Goal: Task Accomplishment & Management: Use online tool/utility

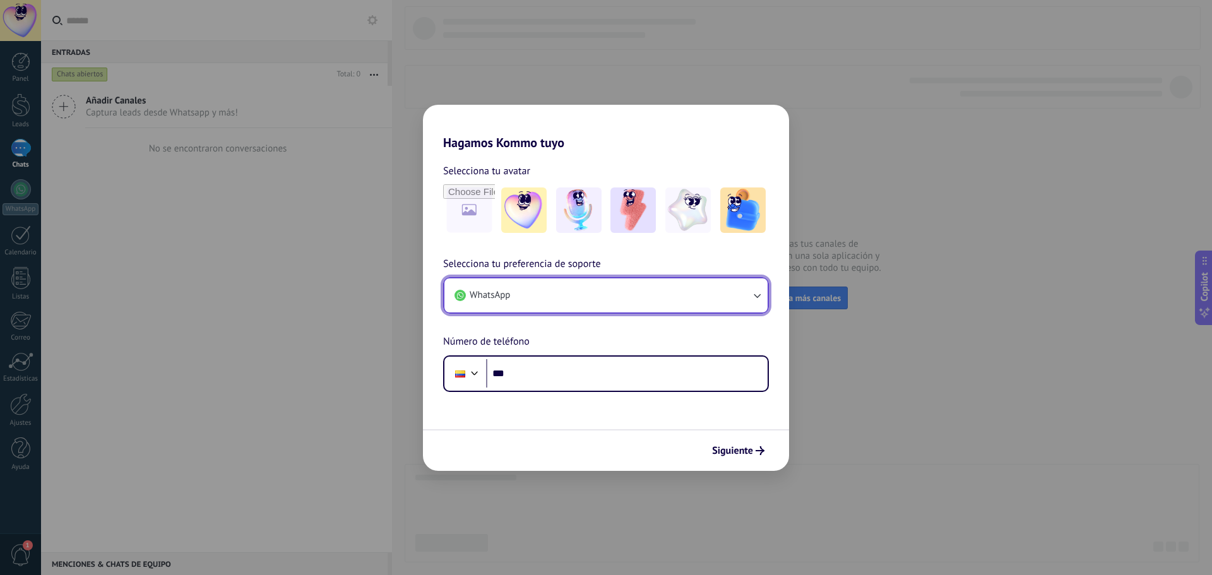
click at [610, 296] on button "WhatsApp" at bounding box center [606, 295] width 323 height 34
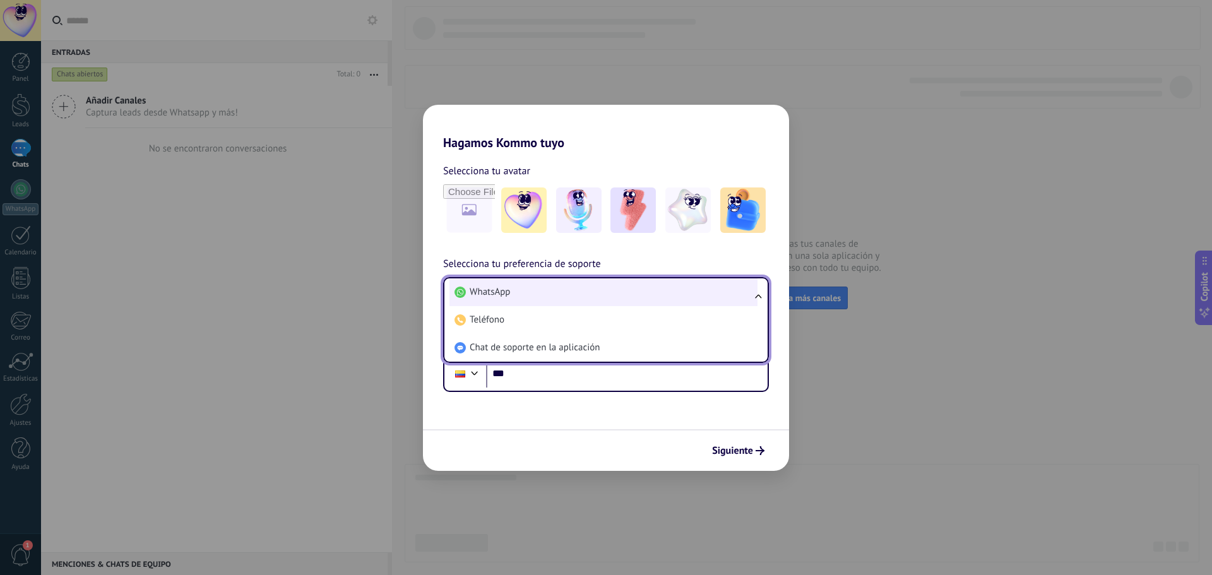
click at [610, 294] on li "WhatsApp" at bounding box center [604, 292] width 308 height 28
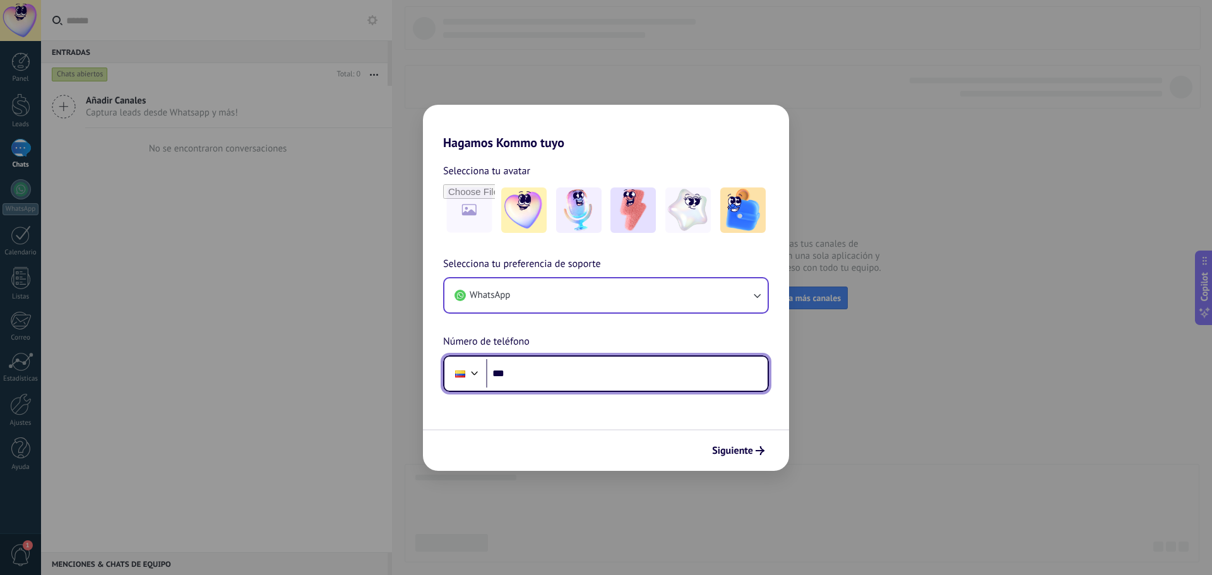
click at [589, 380] on input "***" at bounding box center [627, 373] width 282 height 29
type input "**********"
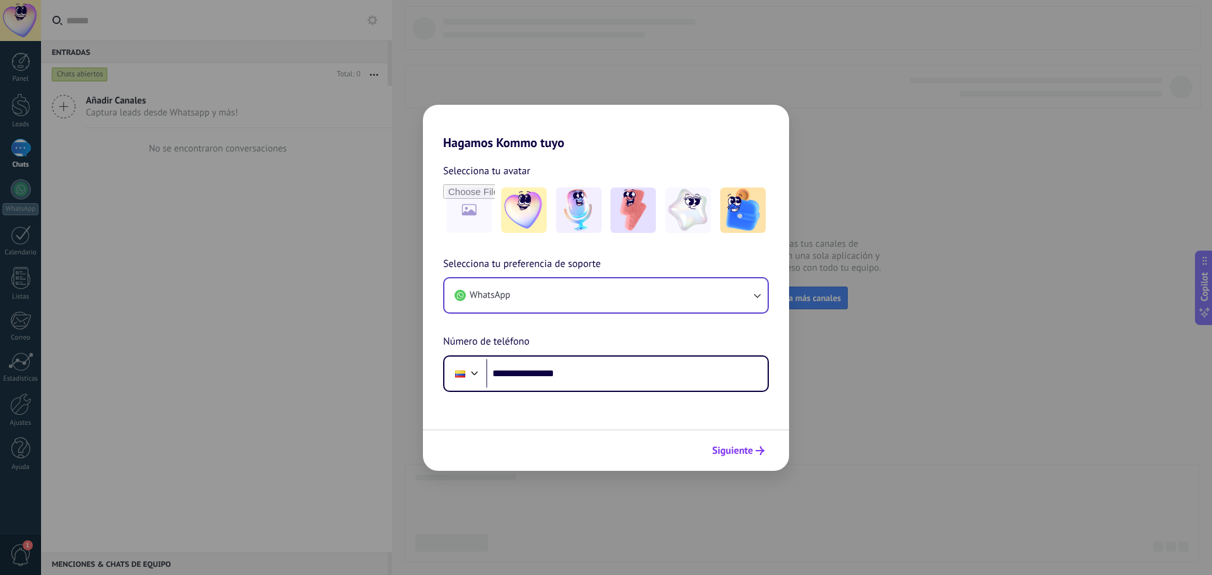
click at [729, 451] on span "Siguiente" at bounding box center [732, 450] width 41 height 9
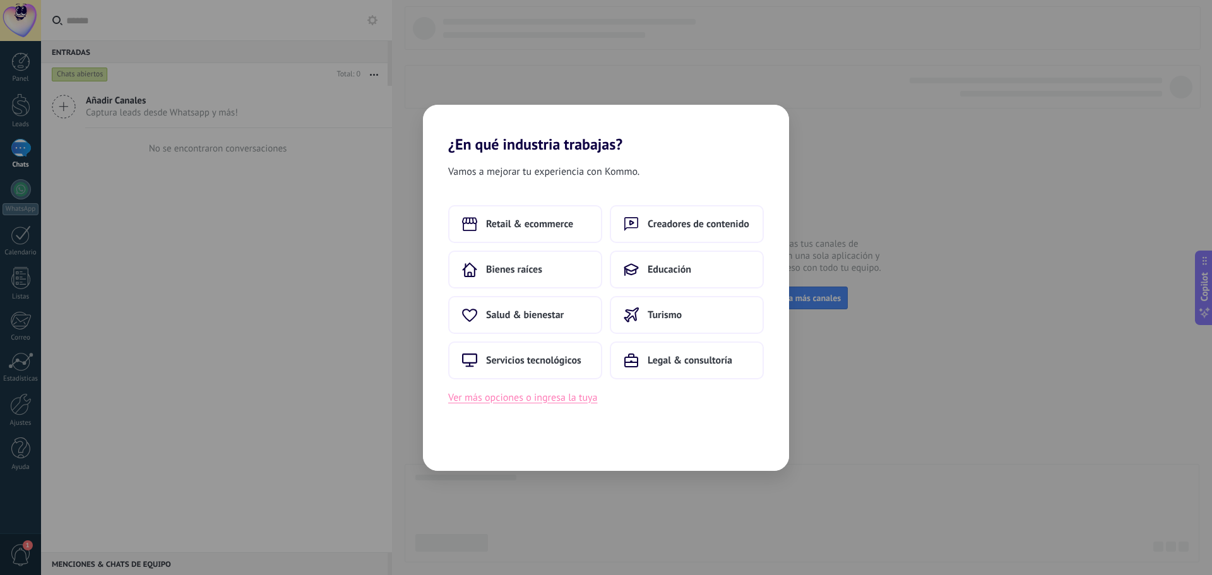
click at [561, 400] on button "Ver más opciones o ingresa la tuya" at bounding box center [522, 398] width 149 height 16
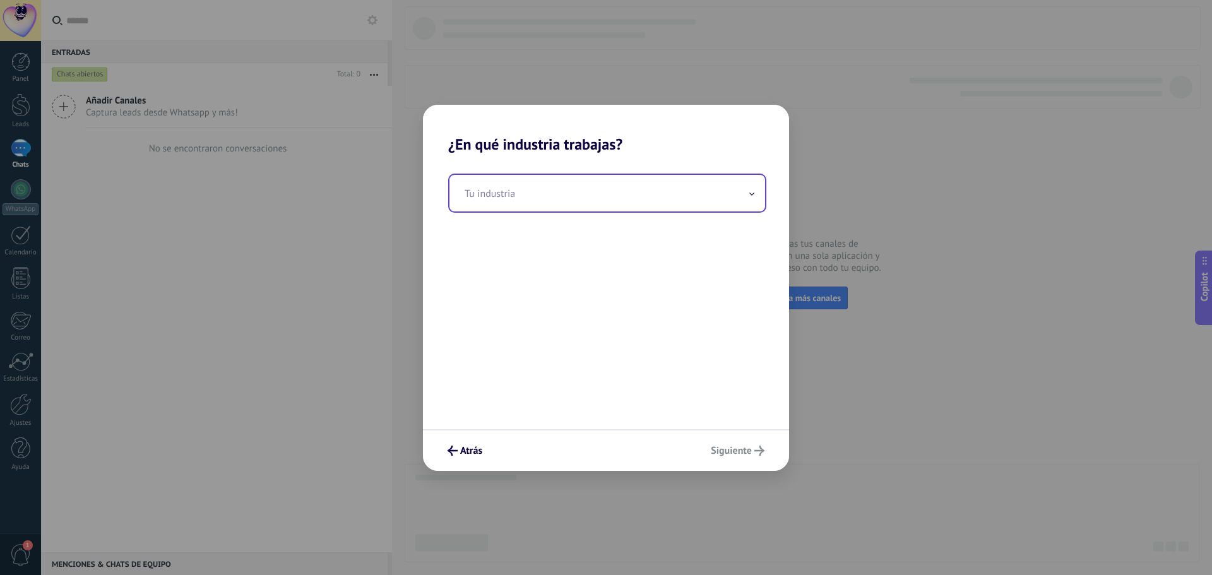
click at [537, 200] on input "text" at bounding box center [608, 193] width 316 height 37
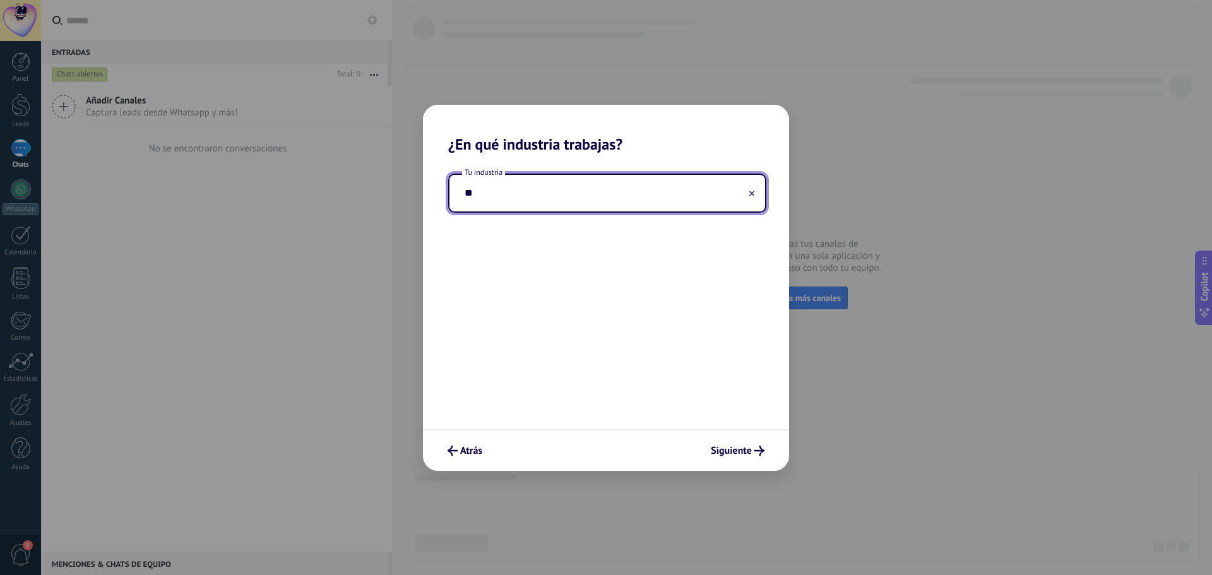
type input "*"
type input "**********"
click at [720, 447] on span "Siguiente" at bounding box center [731, 450] width 41 height 9
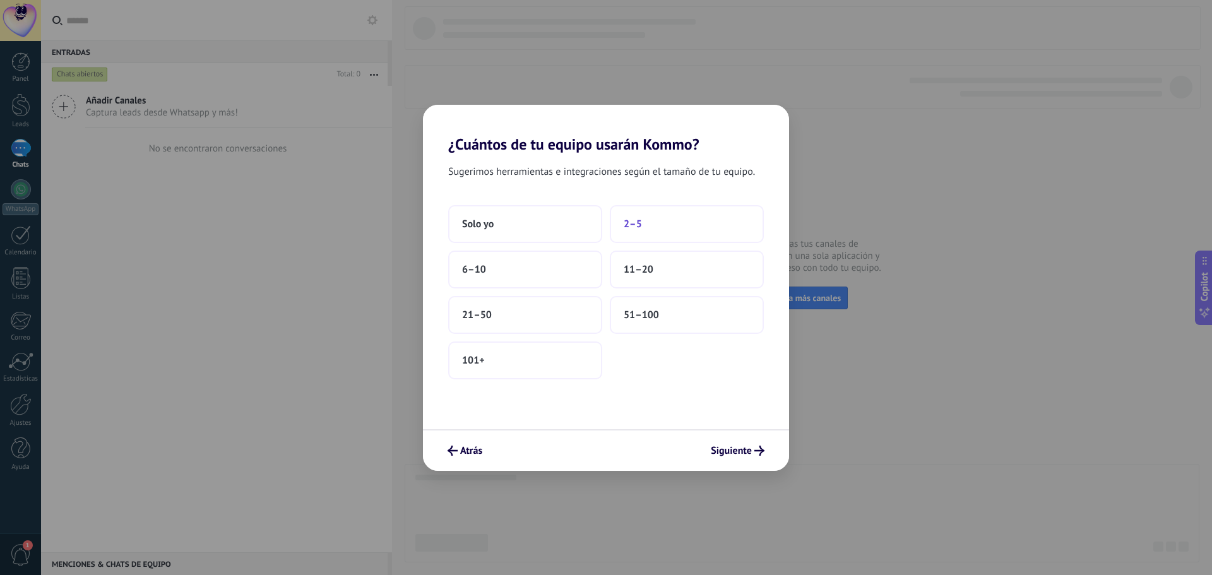
click at [643, 225] on button "2–5" at bounding box center [687, 224] width 154 height 38
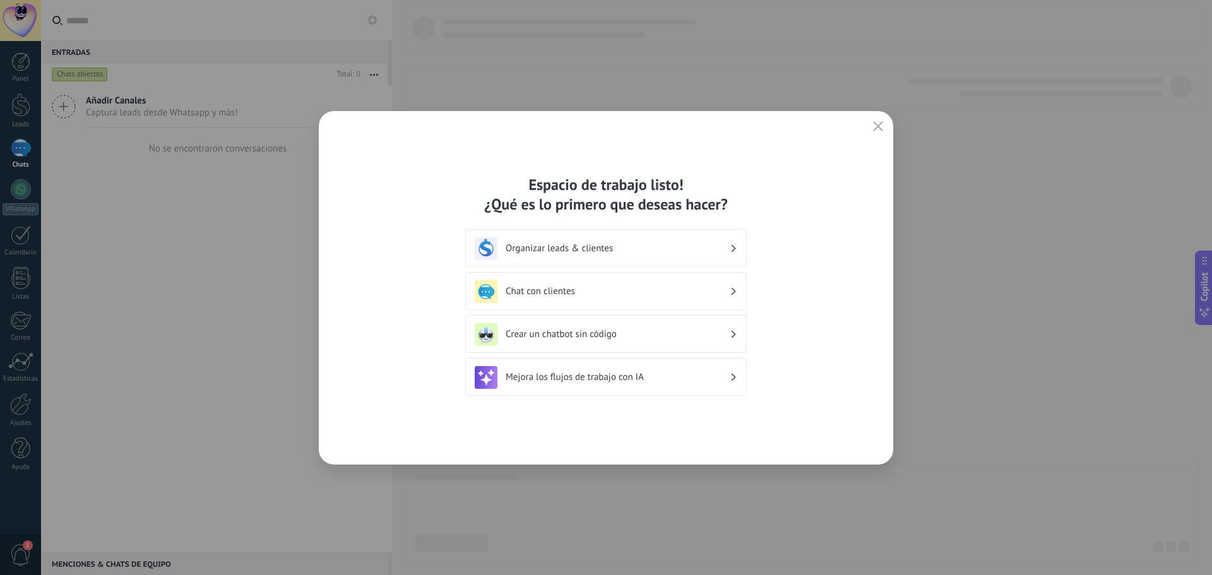
click at [732, 248] on icon at bounding box center [734, 249] width 4 height 8
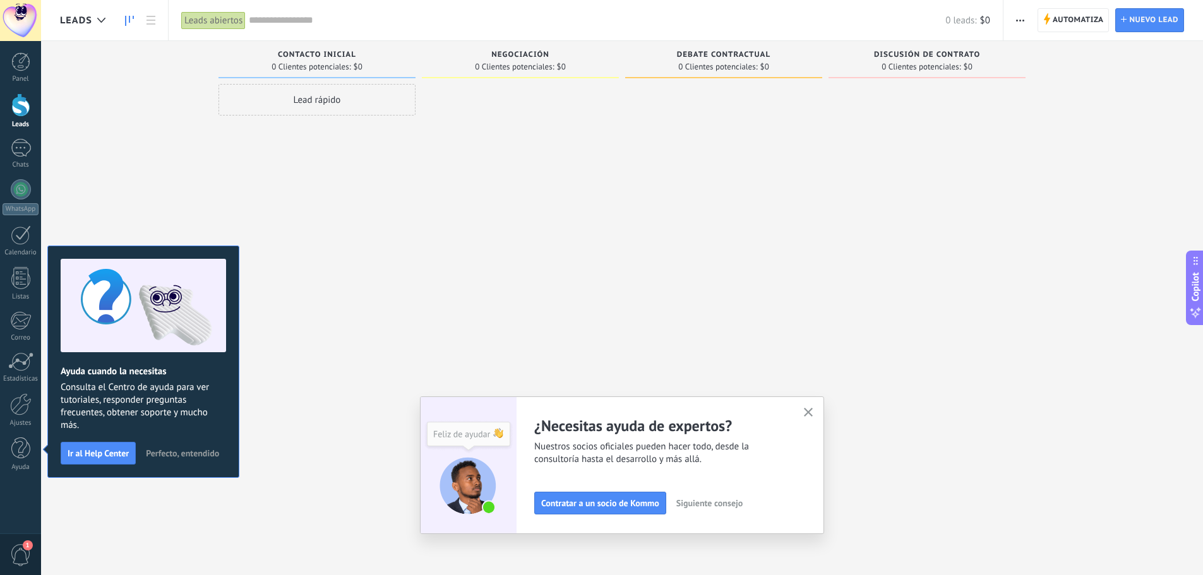
click at [817, 410] on button "button" at bounding box center [809, 413] width 16 height 17
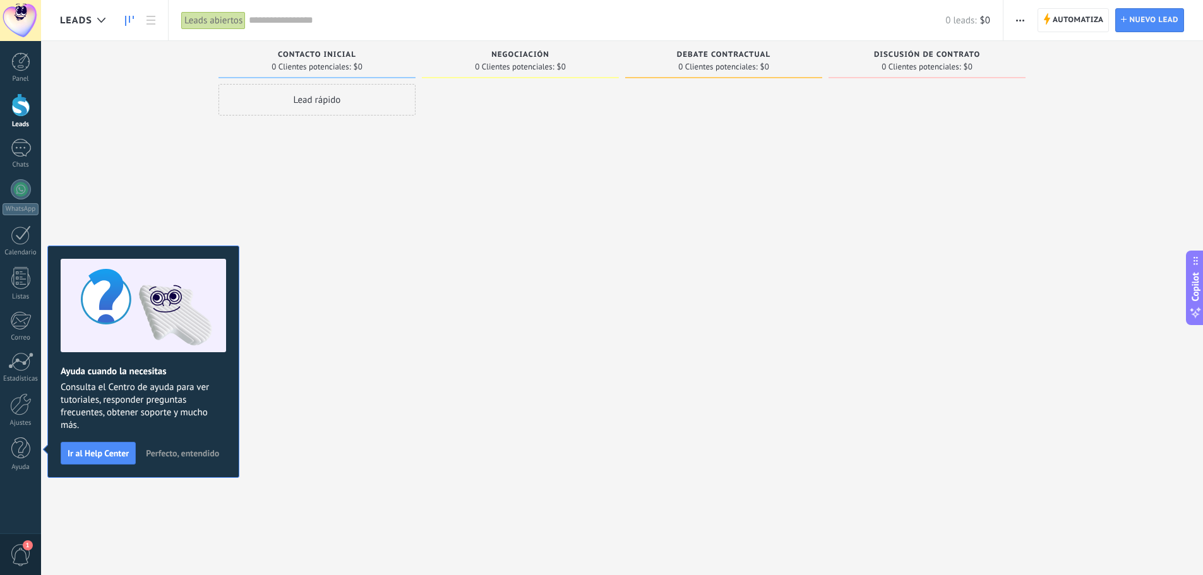
click at [160, 453] on span "Perfecto, entendido" at bounding box center [182, 453] width 73 height 9
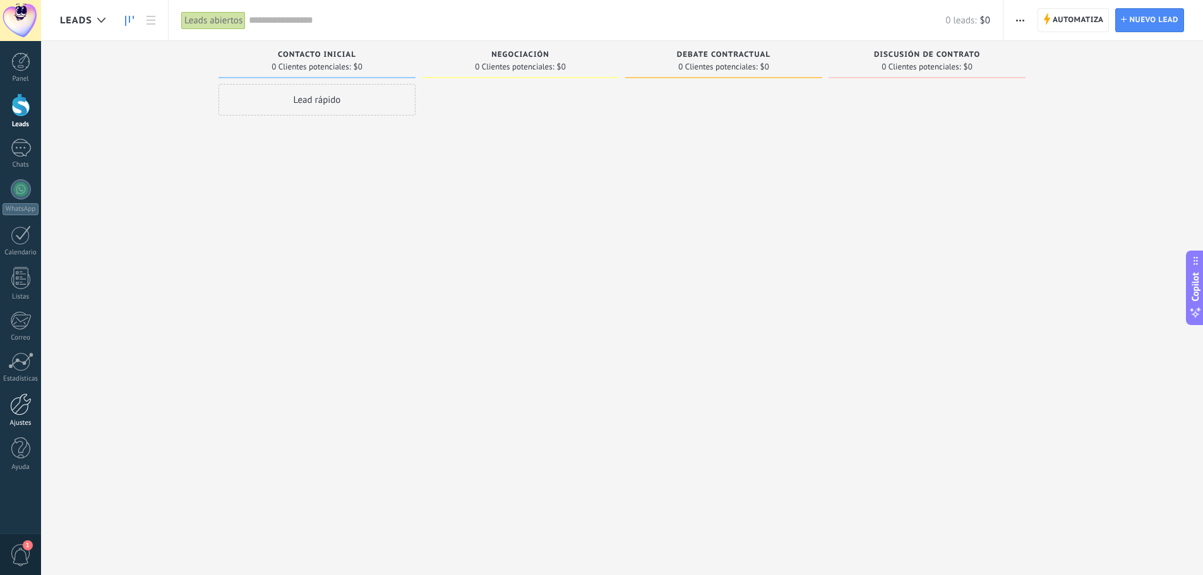
click at [20, 411] on div at bounding box center [20, 404] width 21 height 22
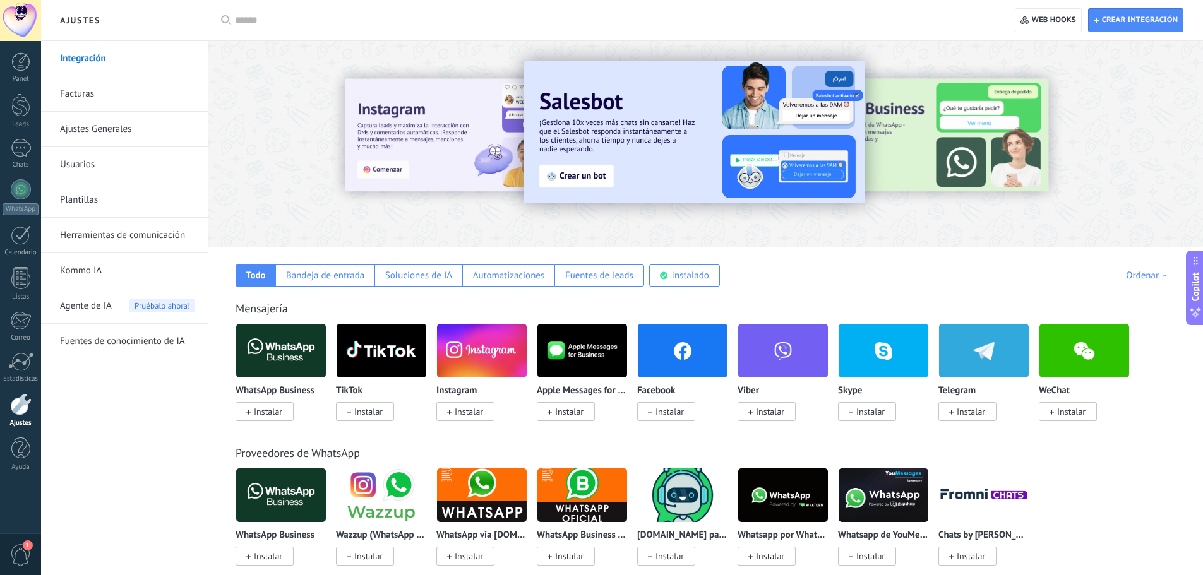
click at [313, 12] on div at bounding box center [610, 20] width 750 height 40
click at [246, 22] on input "text" at bounding box center [610, 20] width 750 height 13
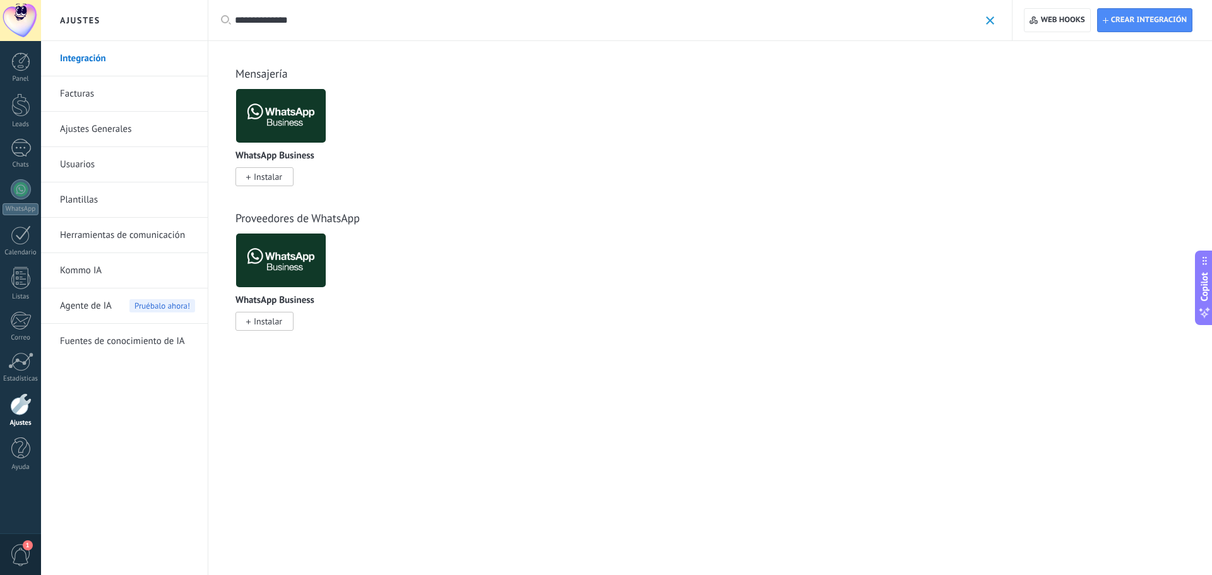
type input "**********"
click at [253, 178] on span "Instalar" at bounding box center [265, 176] width 58 height 19
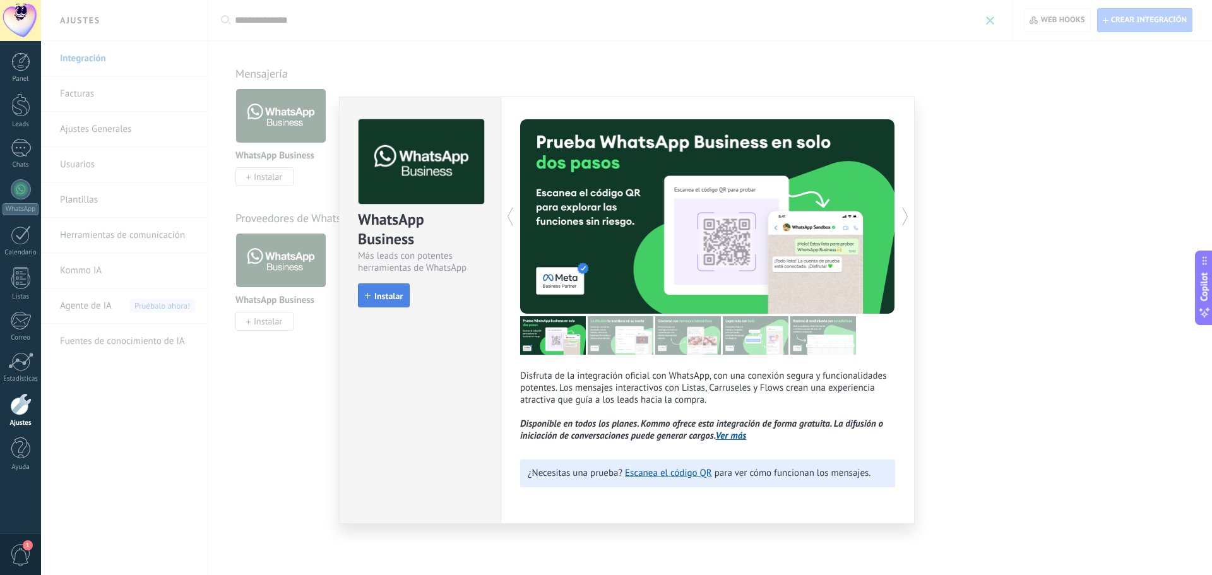
click at [402, 290] on button "Instalar" at bounding box center [384, 296] width 52 height 24
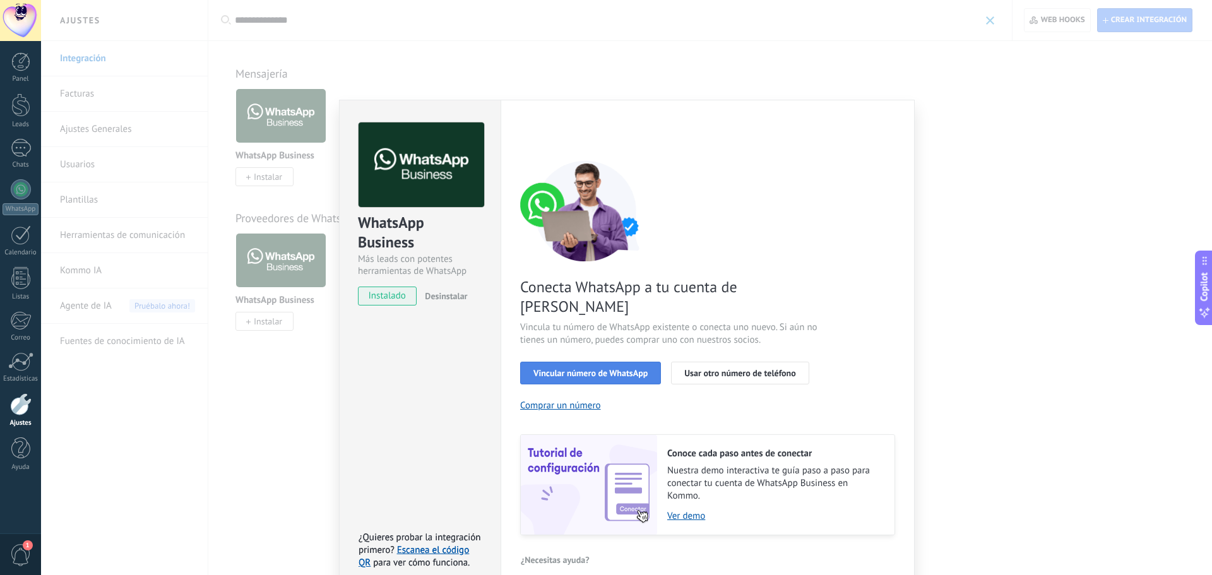
click at [635, 369] on span "Vincular número de WhatsApp" at bounding box center [591, 373] width 114 height 9
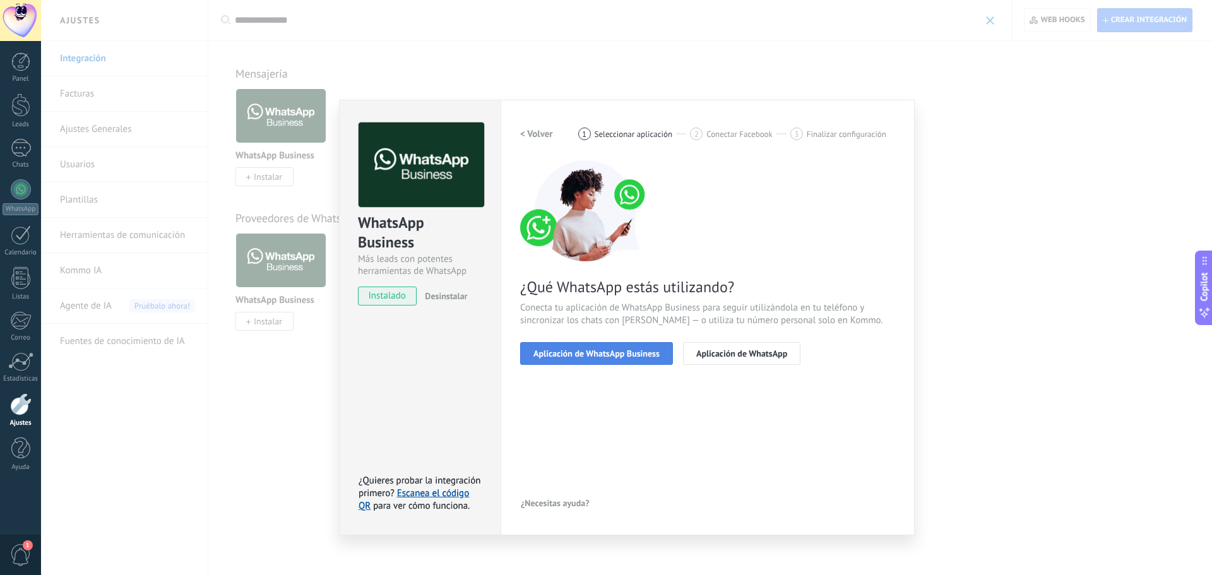
click at [616, 354] on span "Aplicación de WhatsApp Business" at bounding box center [597, 353] width 126 height 9
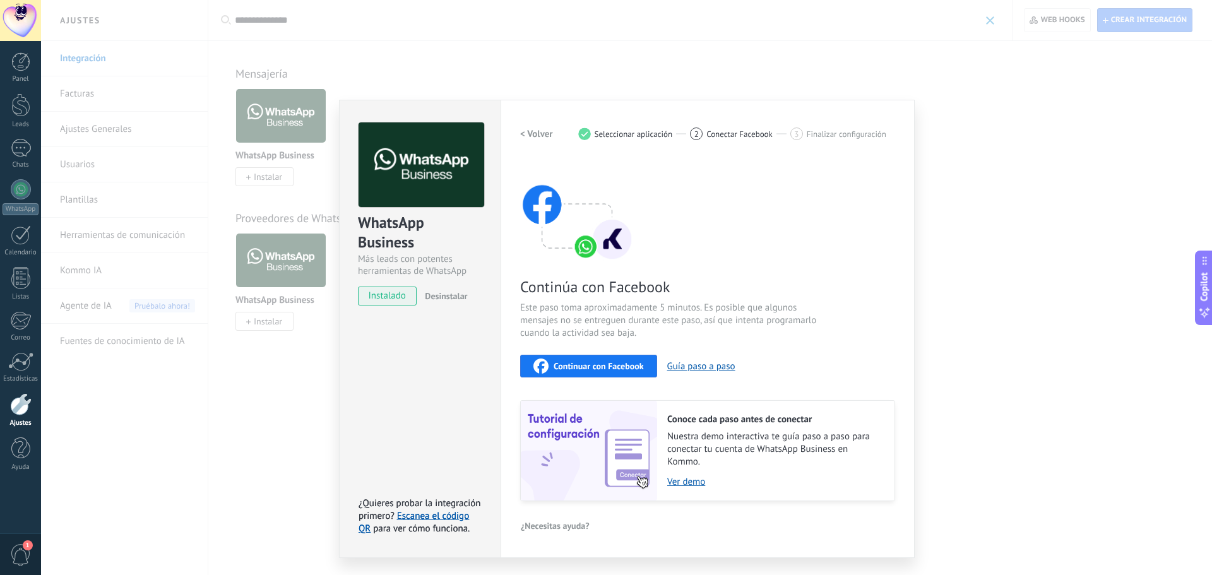
click at [593, 366] on span "Continuar con Facebook" at bounding box center [599, 366] width 90 height 9
